Goal: Register for event/course

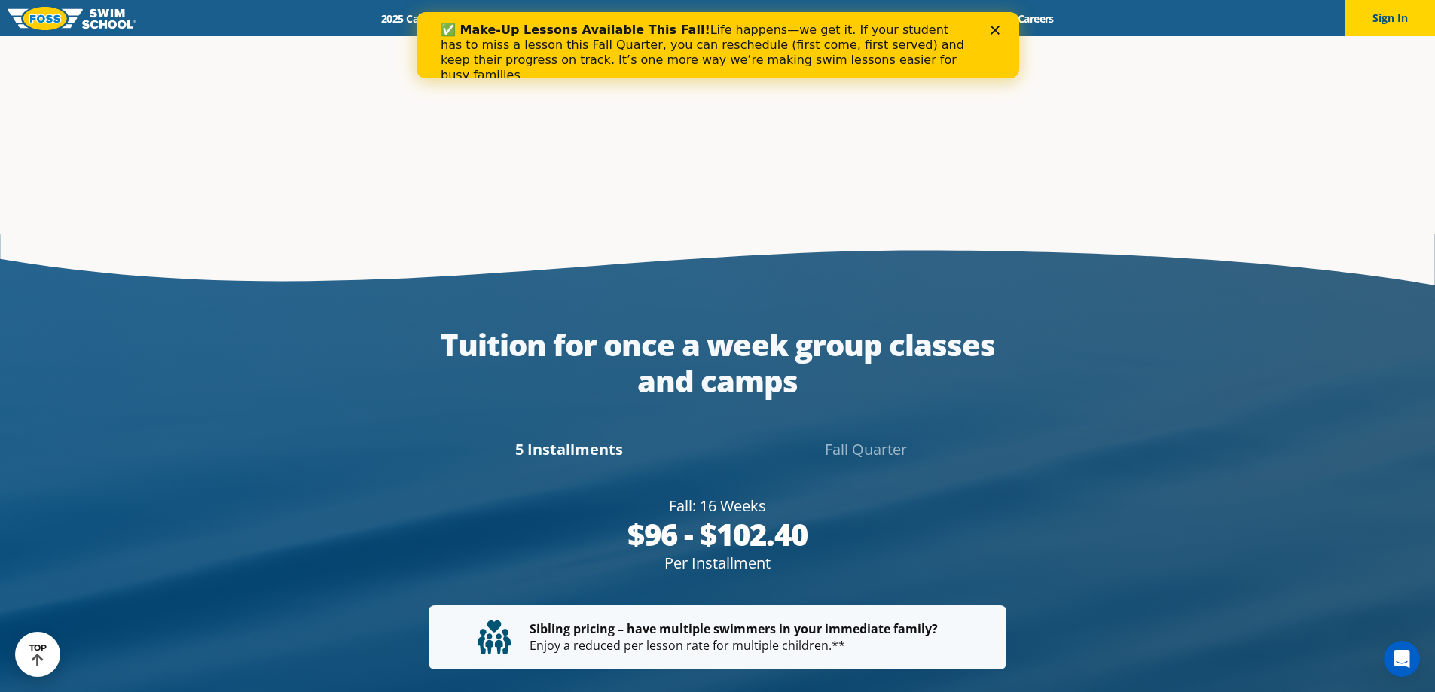
scroll to position [2711, 0]
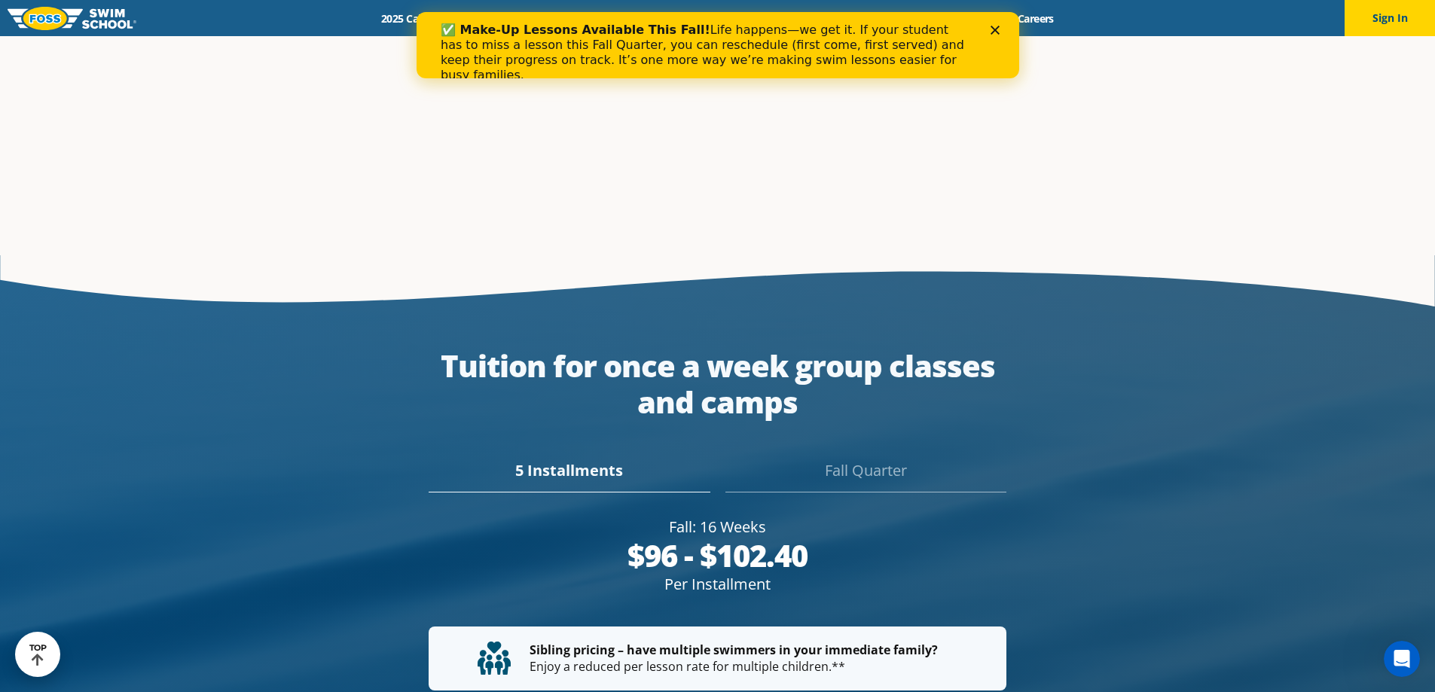
click at [834, 459] on div "Fall Quarter" at bounding box center [865, 475] width 281 height 33
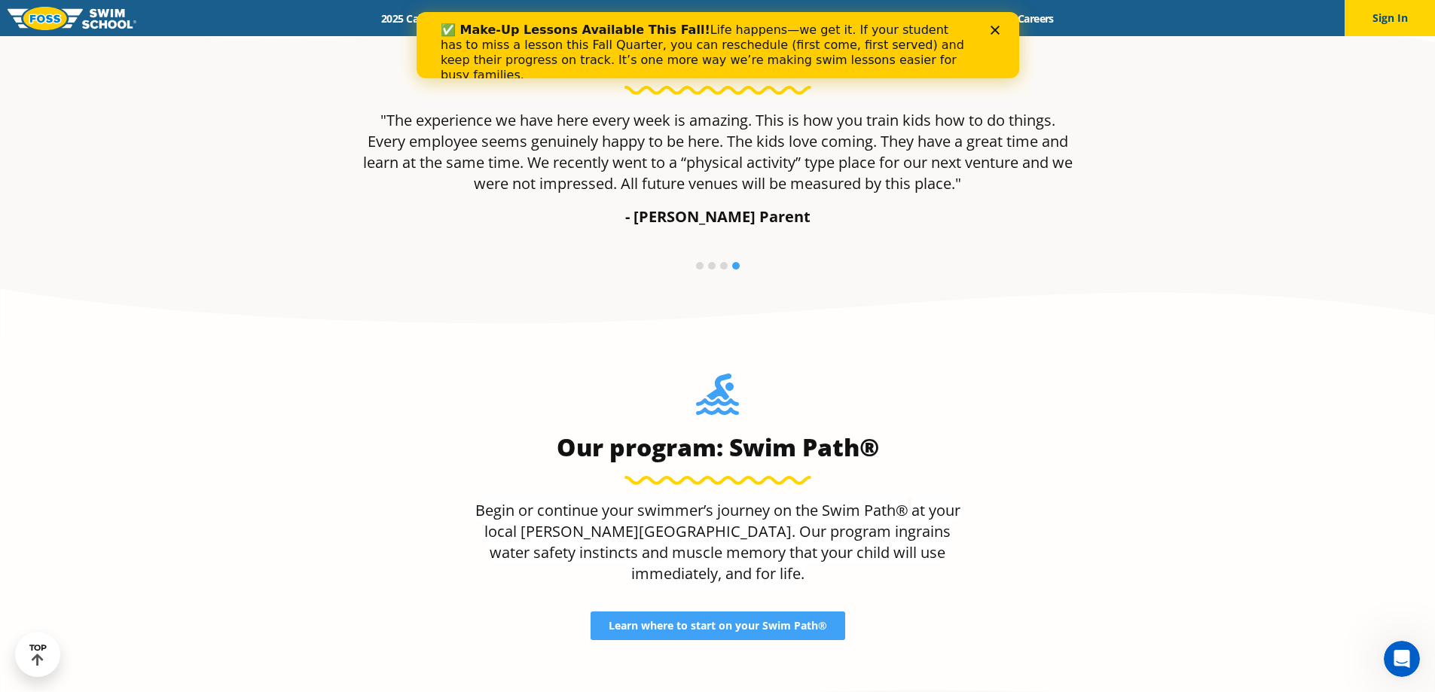
scroll to position [1389, 0]
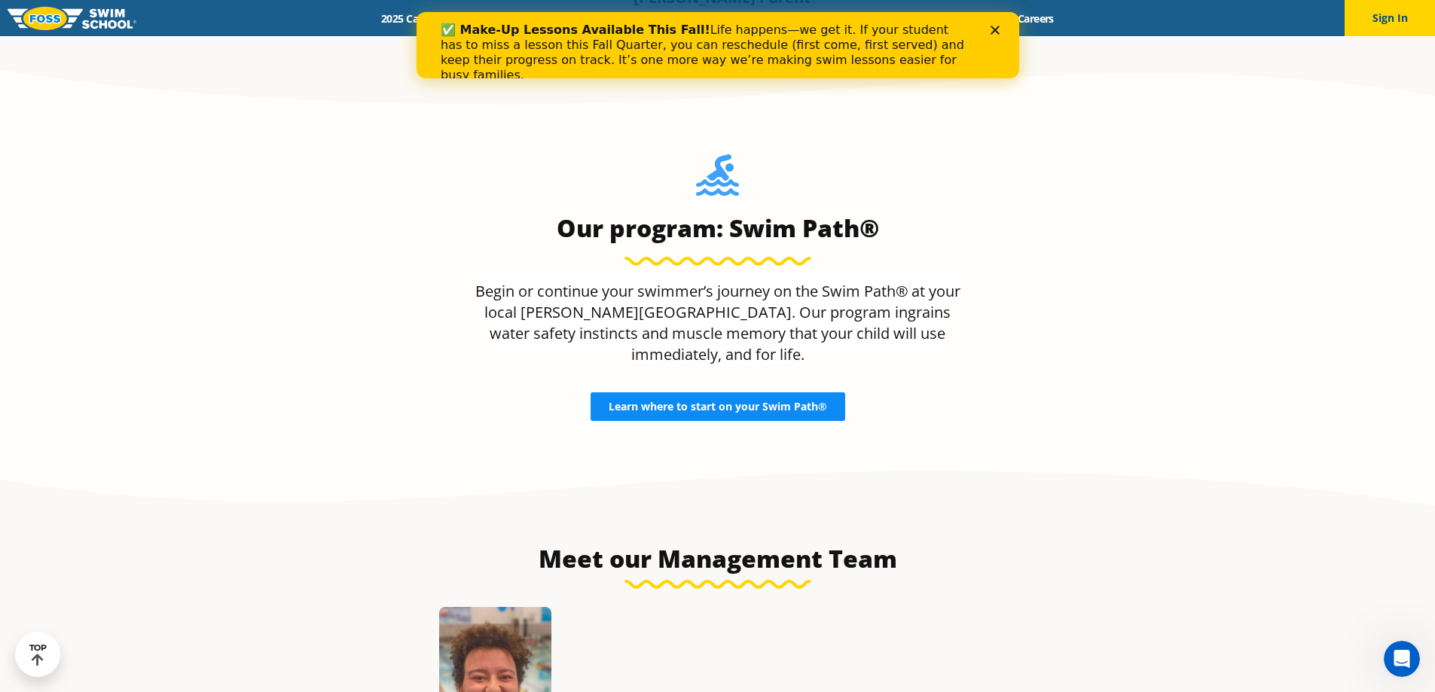
click at [747, 401] on span "Learn where to start on your Swim Path®" at bounding box center [718, 406] width 218 height 11
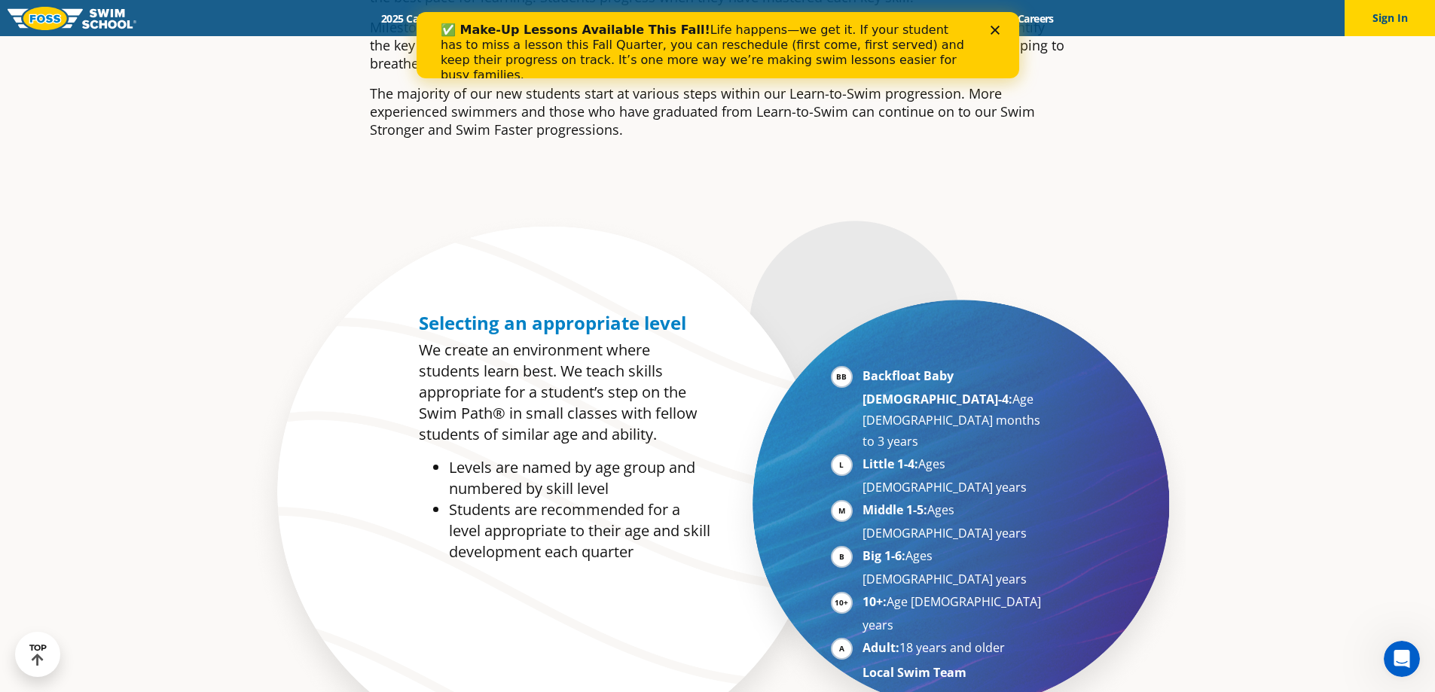
scroll to position [678, 0]
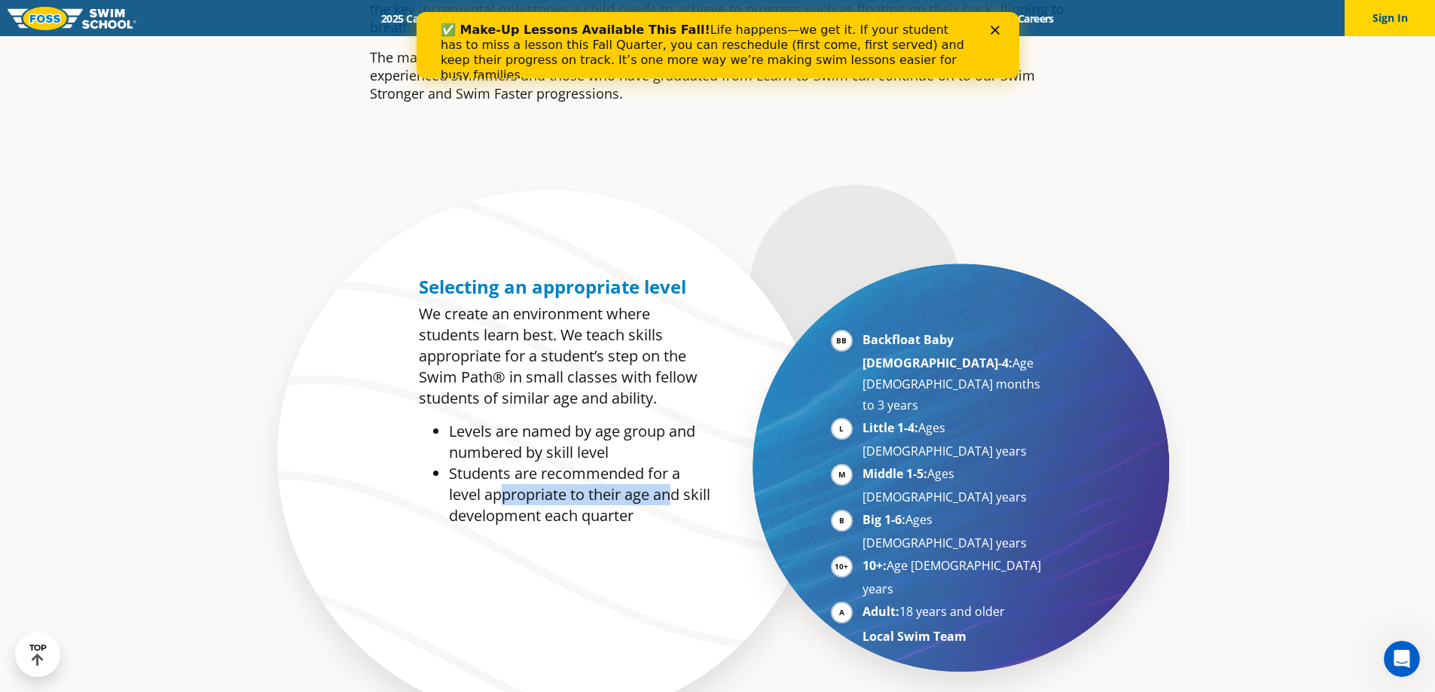
drag, startPoint x: 502, startPoint y: 494, endPoint x: 678, endPoint y: 490, distance: 175.5
click at [678, 490] on li "Students are recommended for a level appropriate to their age and skill develop…" at bounding box center [579, 494] width 261 height 63
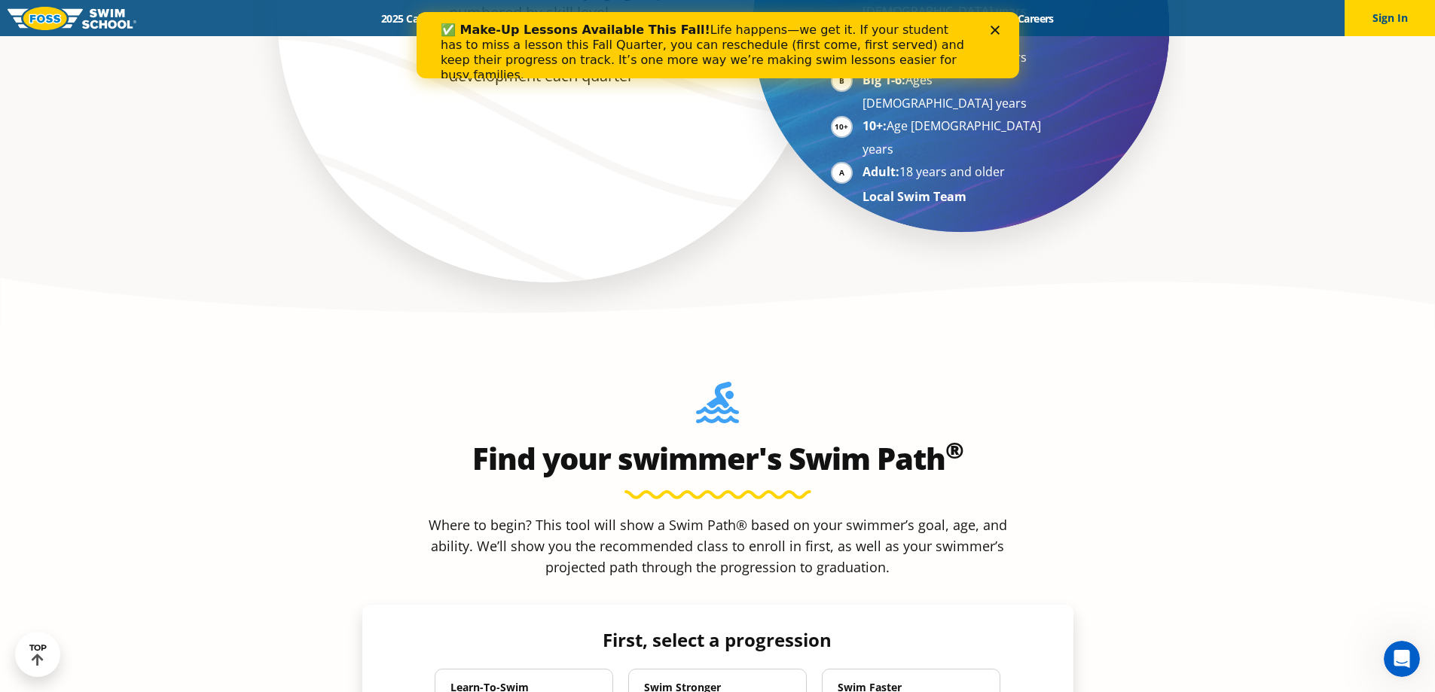
scroll to position [1205, 0]
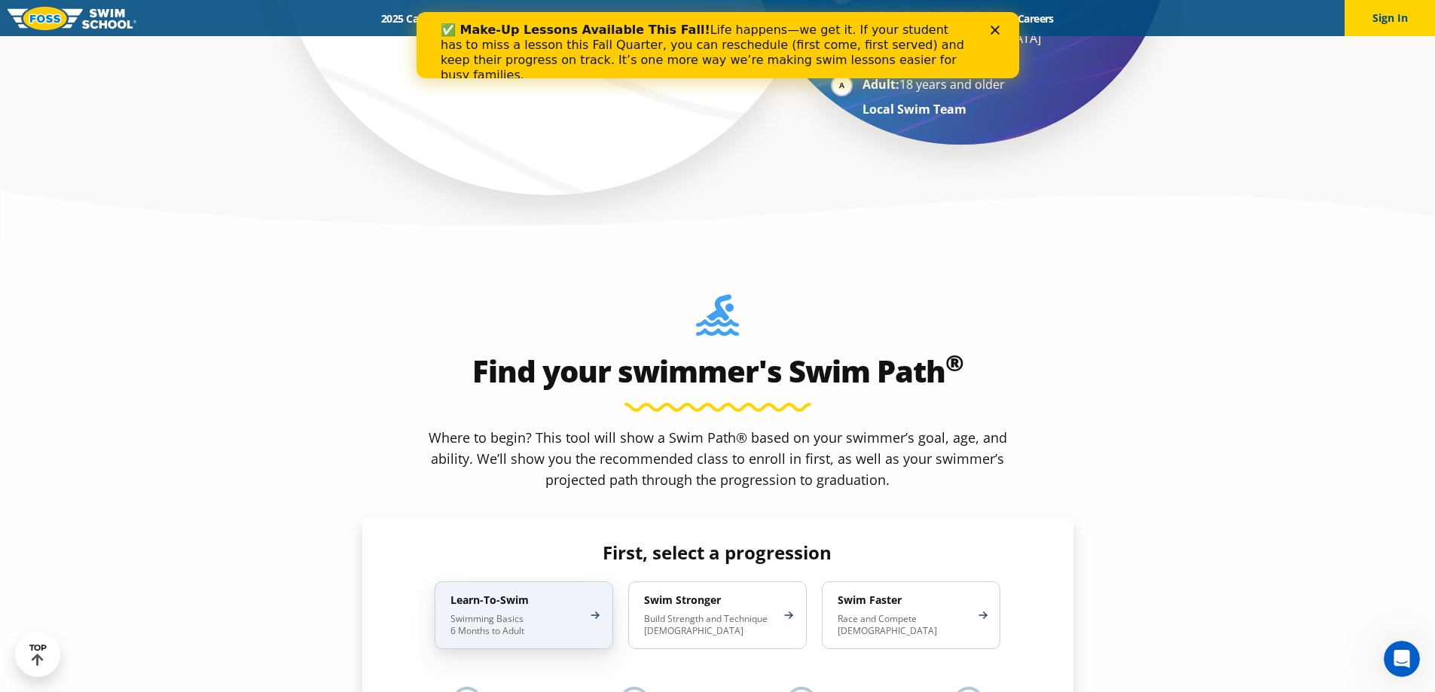
click at [564, 581] on div "Learn-To-Swim Swimming Basics 6 Months to Adult" at bounding box center [524, 615] width 178 height 68
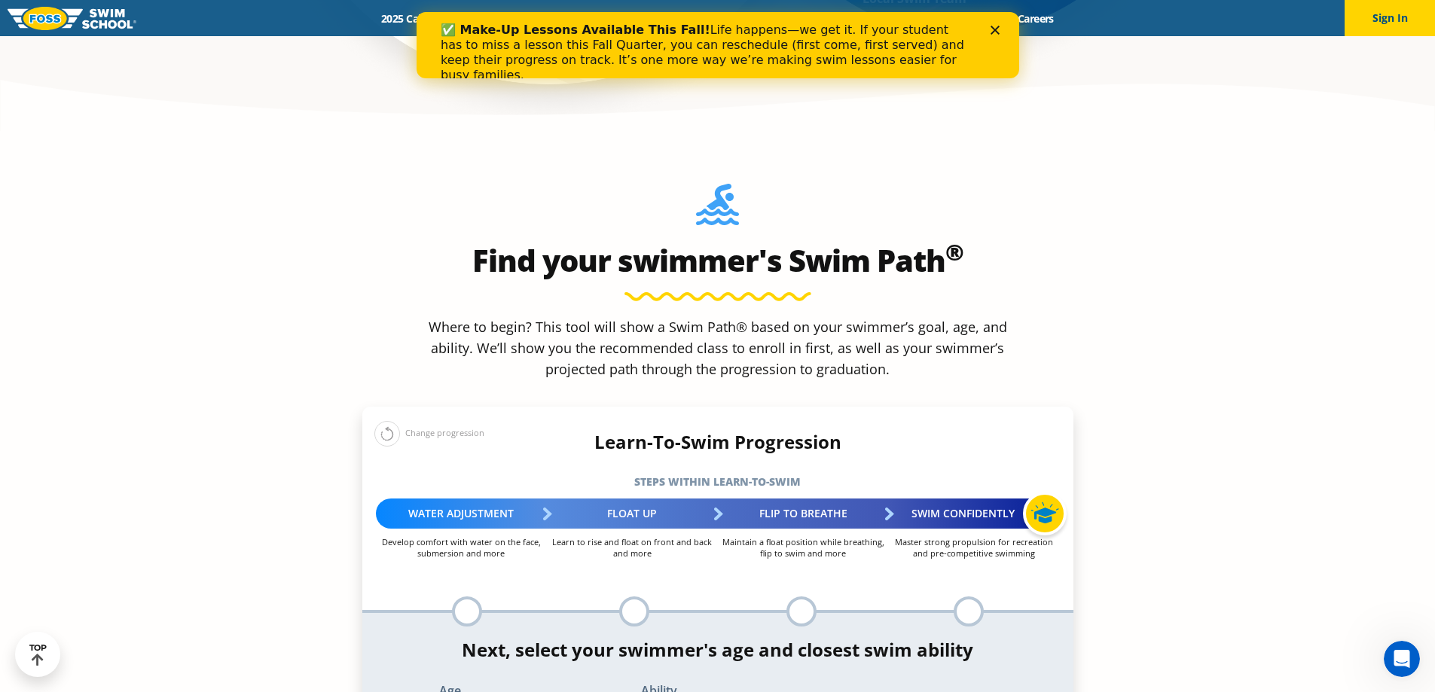
scroll to position [1356, 0]
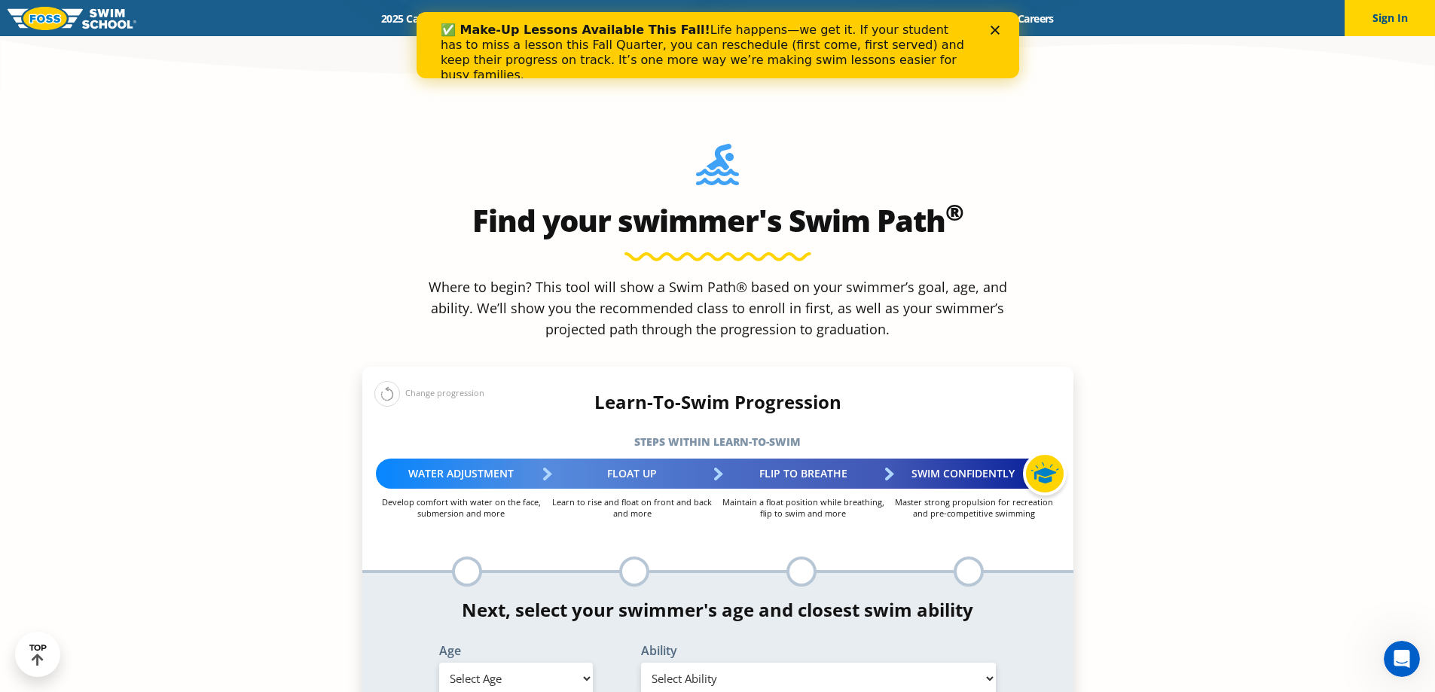
click at [575, 663] on select "Select Age 6 months - 1 year 1 year 2 years 3 years 4 years 5 years 6 years 7 y…" at bounding box center [516, 679] width 154 height 32
select select "1-year"
click at [439, 663] on select "Select Age 6 months - 1 year 1 year 2 years 3 years 4 years 5 years 6 years 7 y…" at bounding box center [516, 679] width 154 height 32
click at [755, 663] on select "Select Ability First in-water experience Comfortable with water poured over the…" at bounding box center [818, 679] width 355 height 32
select select "1-year-comfortable-with-water-poured-over-their-head-but-not-eyes-and-ears"
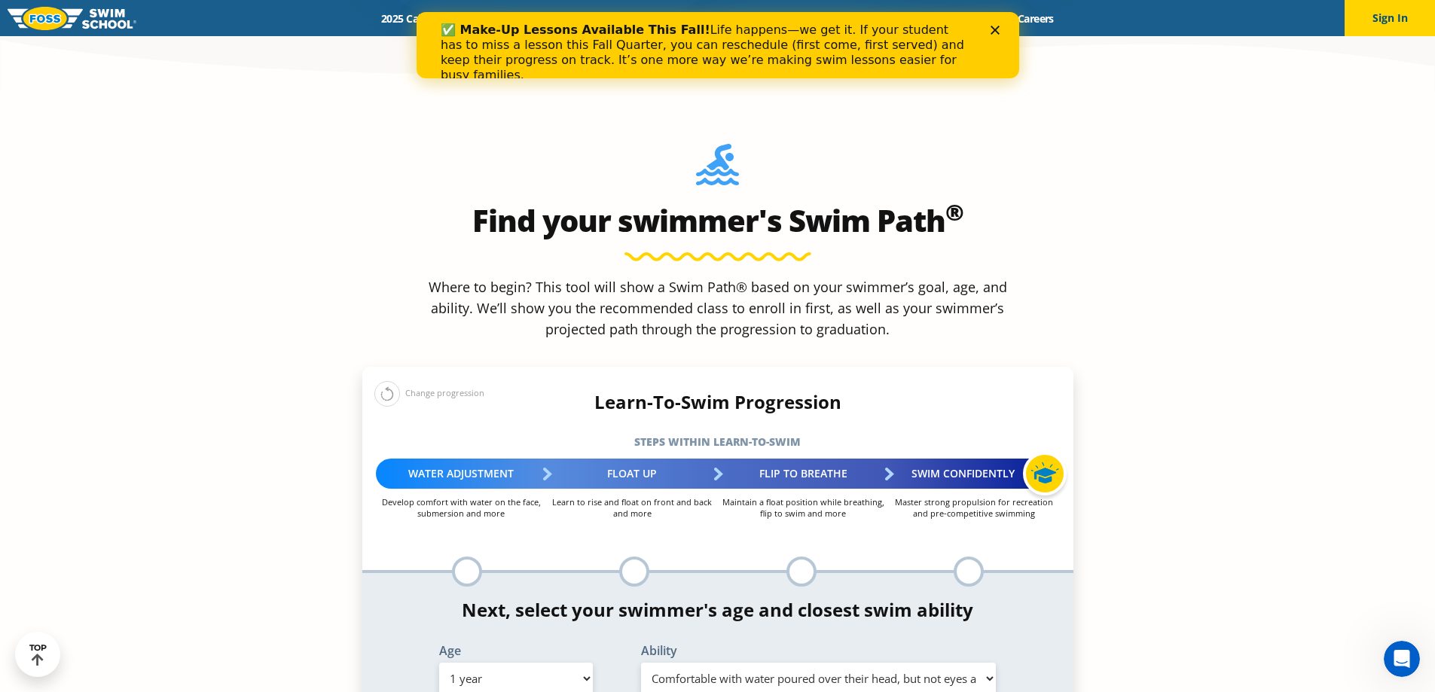
click at [641, 663] on select "Select Ability First in-water experience Comfortable with water poured over the…" at bounding box center [818, 679] width 355 height 32
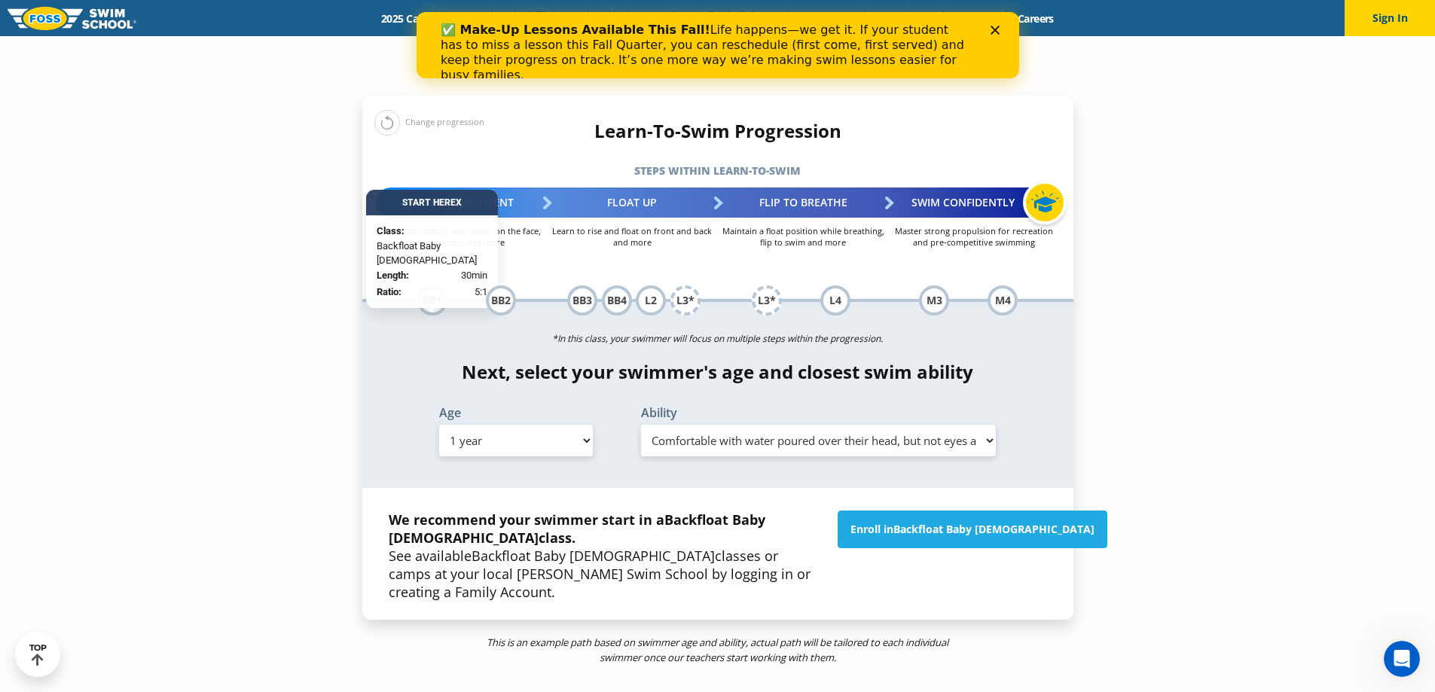
scroll to position [1657, 0]
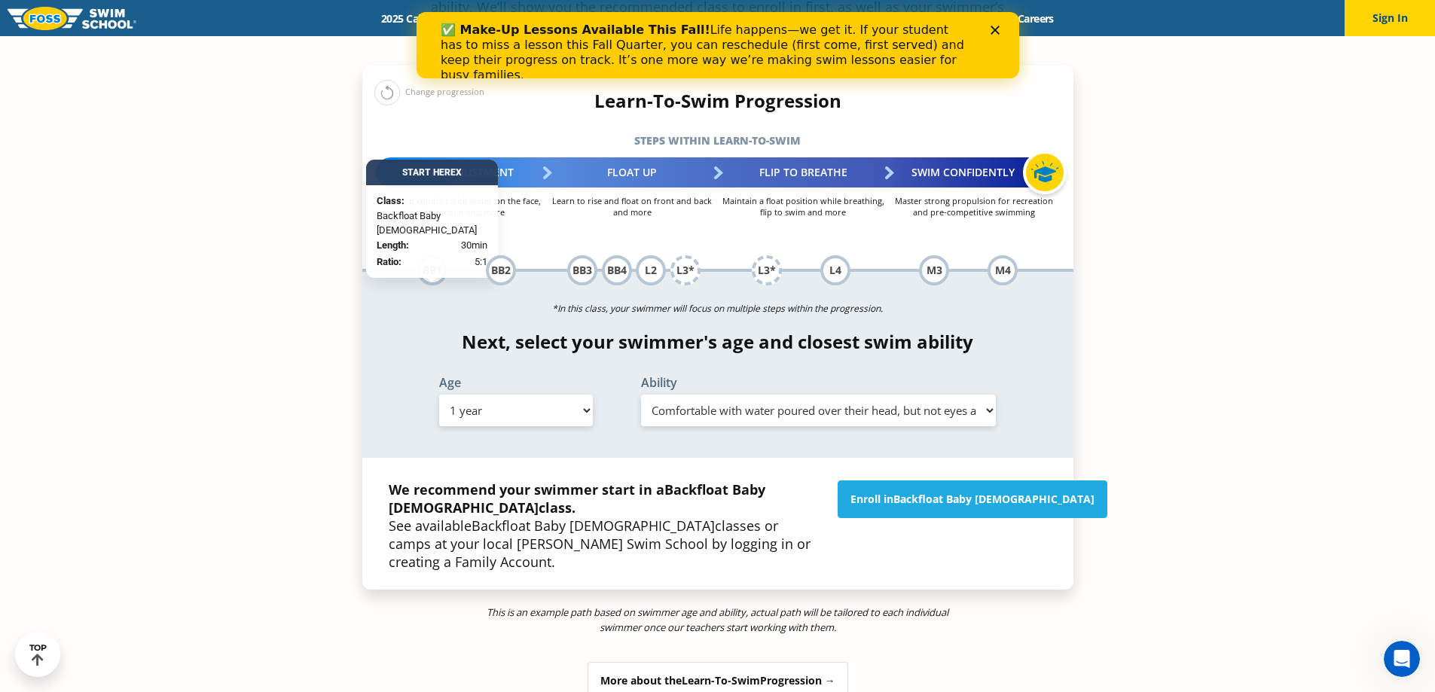
click at [816, 662] on div "More about the Learn-To-Swim Progression →" at bounding box center [717, 681] width 261 height 38
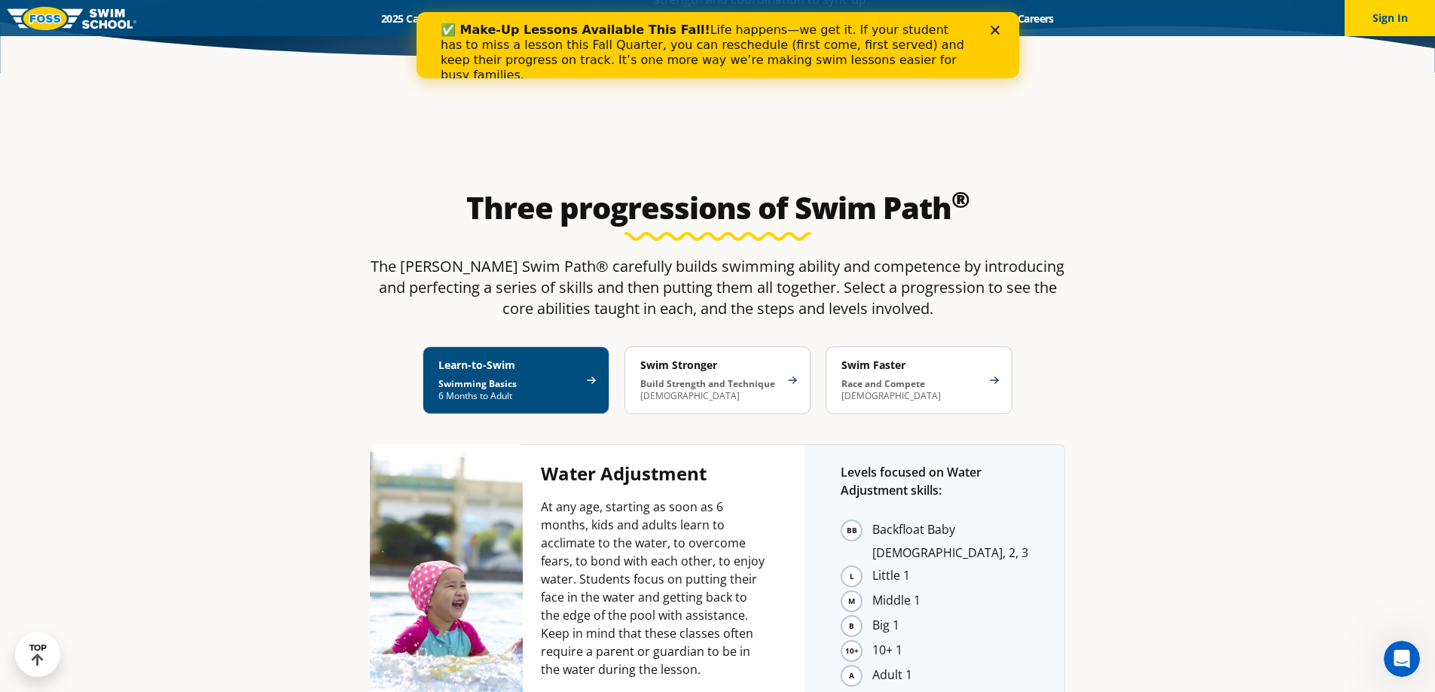
scroll to position [2862, 0]
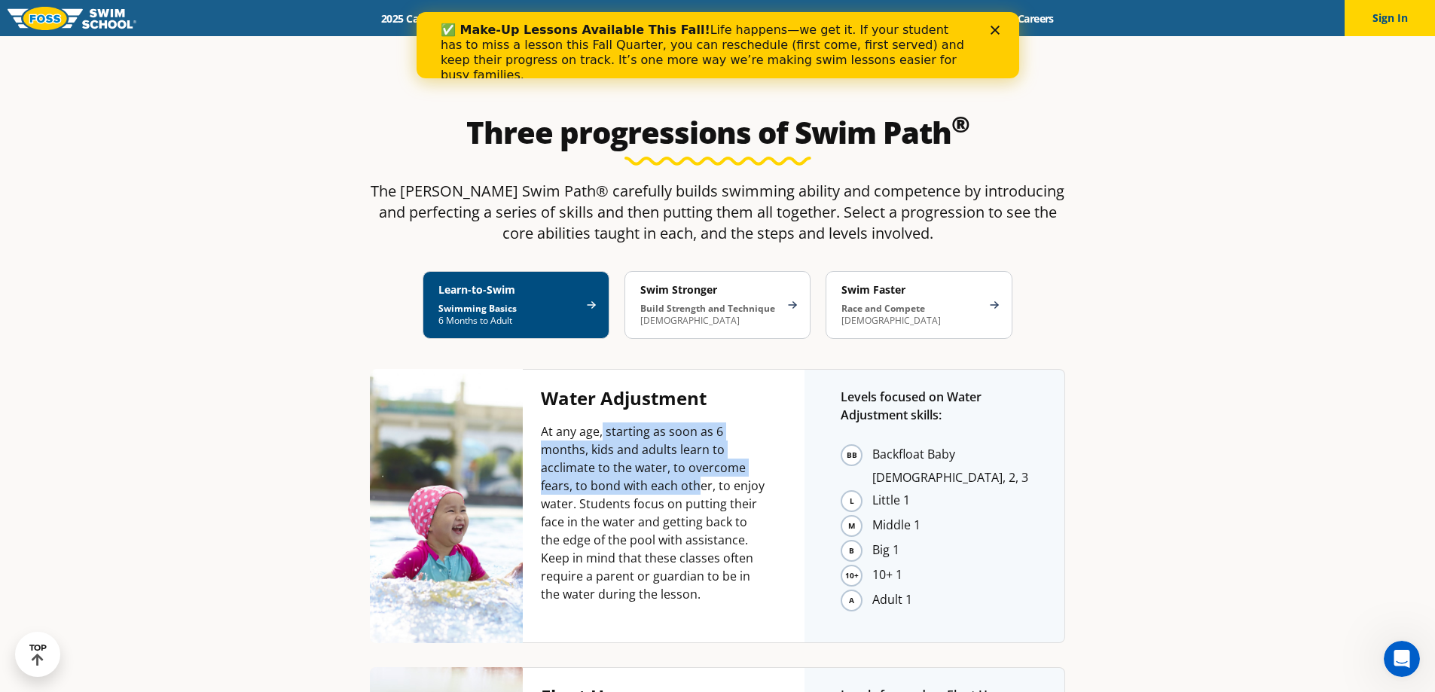
drag, startPoint x: 603, startPoint y: 277, endPoint x: 701, endPoint y: 327, distance: 109.8
click at [701, 422] on p "At any age, starting as soon as 6 months, kids and adults learn to acclimate to…" at bounding box center [654, 512] width 227 height 181
click at [872, 444] on li "Backfloat Baby 1, 2, 3" at bounding box center [950, 466] width 156 height 44
click at [912, 444] on li "Backfloat Baby 1, 2, 3" at bounding box center [950, 466] width 156 height 44
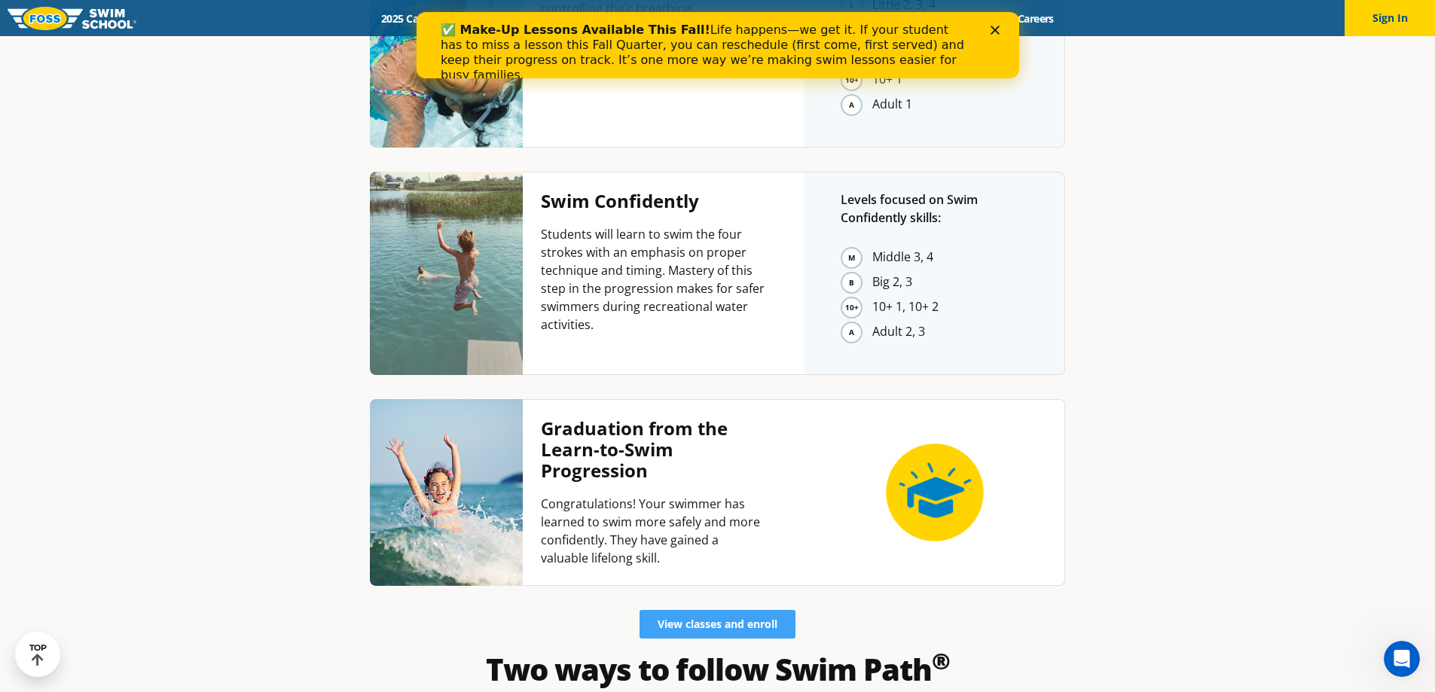
scroll to position [3916, 0]
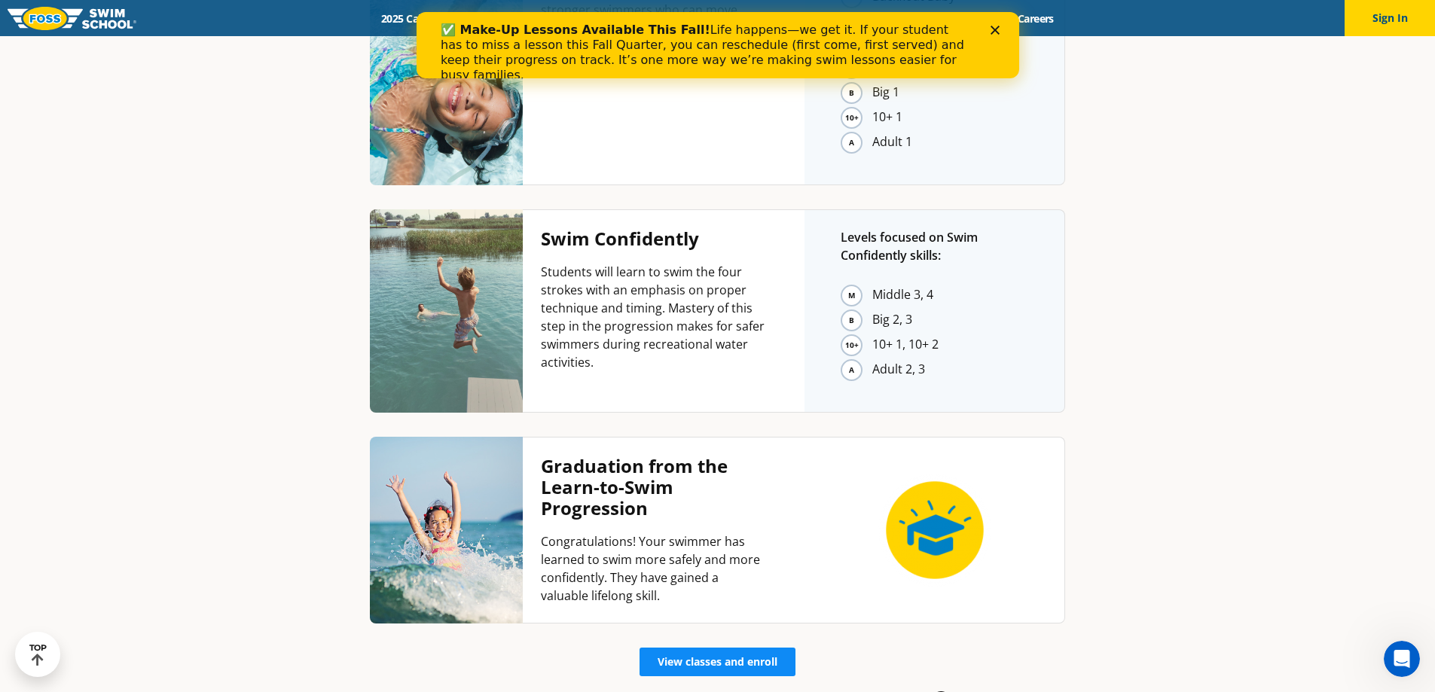
click at [758, 657] on span "View classes and enroll" at bounding box center [717, 662] width 120 height 11
